Goal: Use online tool/utility: Utilize a website feature to perform a specific function

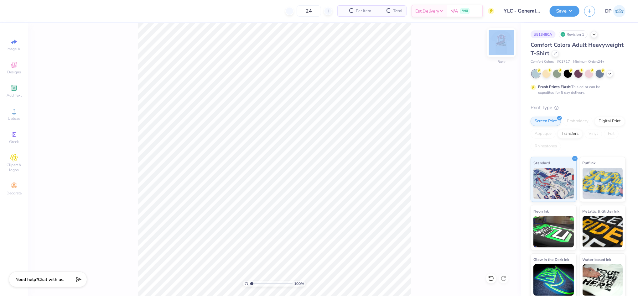
click at [508, 39] on div at bounding box center [501, 42] width 29 height 29
click at [14, 110] on icon at bounding box center [14, 111] width 8 height 8
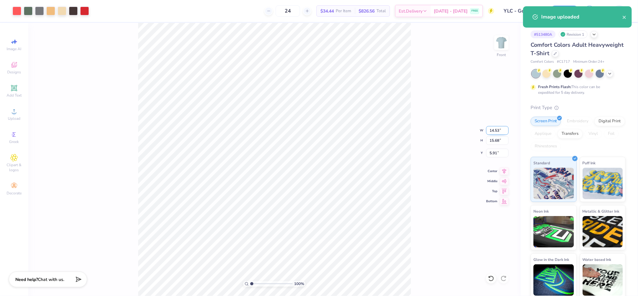
click at [495, 128] on input "14.53" at bounding box center [497, 130] width 23 height 9
type input "12.00"
type input "12.94"
click at [495, 153] on input "7.28" at bounding box center [497, 153] width 23 height 9
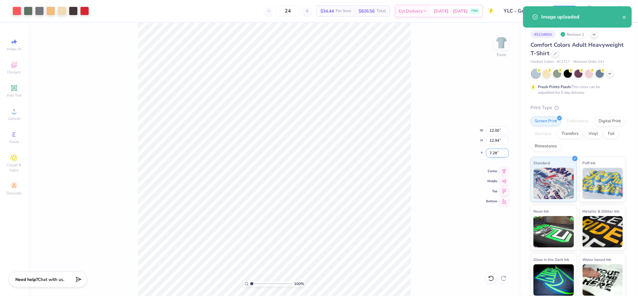
click at [495, 153] on input "7.28" at bounding box center [497, 153] width 23 height 9
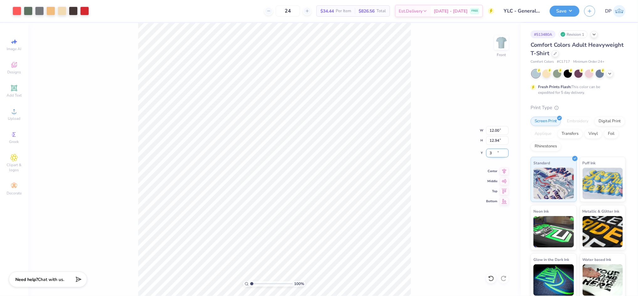
type input "3.00"
drag, startPoint x: 250, startPoint y: 283, endPoint x: 254, endPoint y: 284, distance: 3.6
type input "1.4"
click at [254, 284] on input "range" at bounding box center [271, 284] width 42 height 6
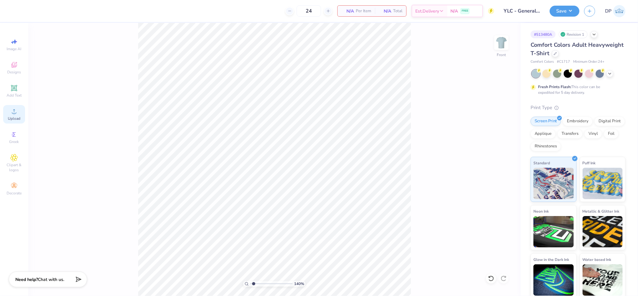
click at [16, 116] on span "Upload" at bounding box center [14, 118] width 13 height 5
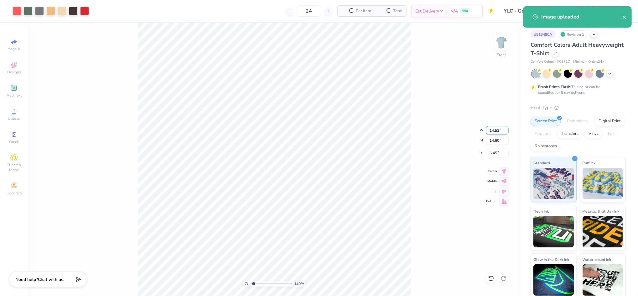
click at [492, 131] on input "14.53" at bounding box center [497, 130] width 23 height 9
type input "12.00"
type input "12.05"
click at [494, 150] on input "7.72" at bounding box center [497, 153] width 23 height 9
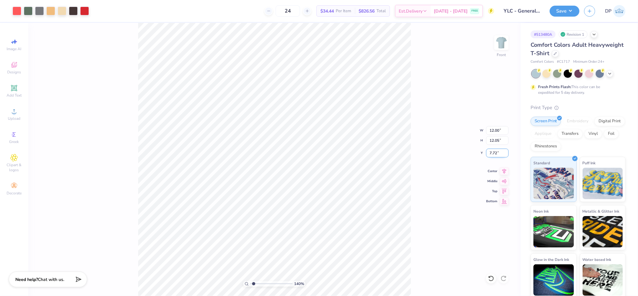
click at [494, 150] on input "7.72" at bounding box center [497, 153] width 23 height 9
type input "3.00"
click at [442, 144] on div "140 % Front W 12.00 12.00 " H 12.05 12.05 " Y 3.00 3.00 " Center Middle Top Bot…" at bounding box center [274, 159] width 493 height 273
type input "1"
click at [250, 283] on input "range" at bounding box center [271, 284] width 42 height 6
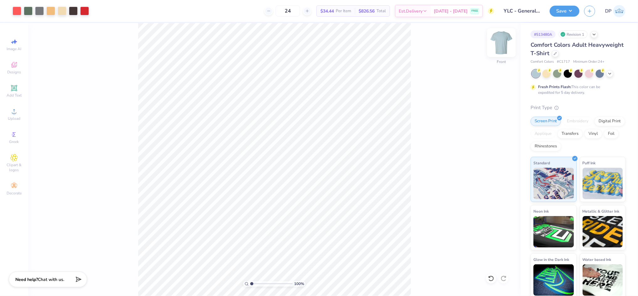
click at [500, 37] on img at bounding box center [501, 42] width 25 height 25
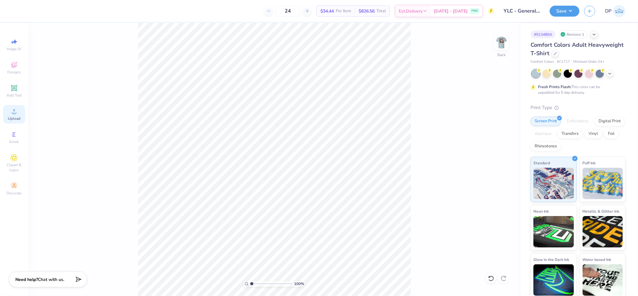
click at [17, 113] on icon at bounding box center [14, 111] width 8 height 8
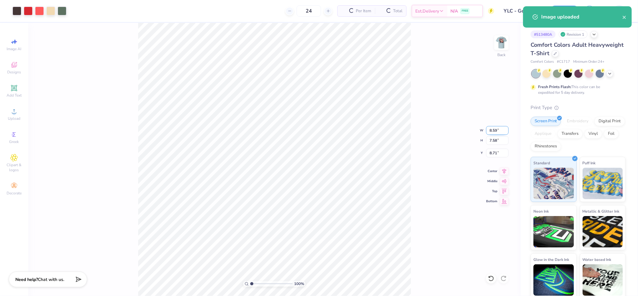
click at [497, 128] on input "8.59" at bounding box center [497, 130] width 23 height 9
type input "3.50"
type input "3.09"
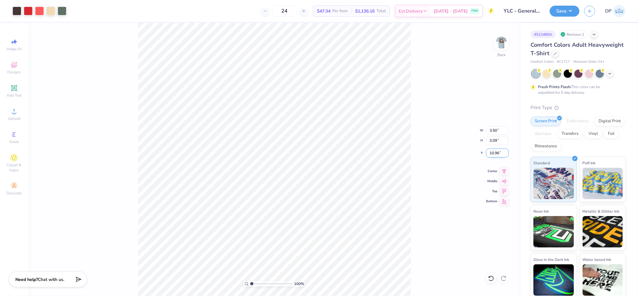
click at [499, 151] on input "10.96" at bounding box center [497, 153] width 23 height 9
type input "3.00"
click at [15, 116] on span "Upload" at bounding box center [14, 118] width 13 height 5
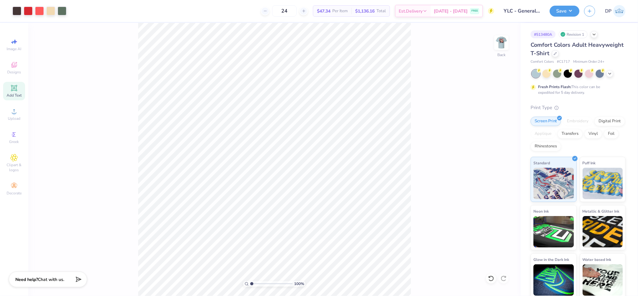
click at [9, 93] on span "Add Text" at bounding box center [14, 95] width 15 height 5
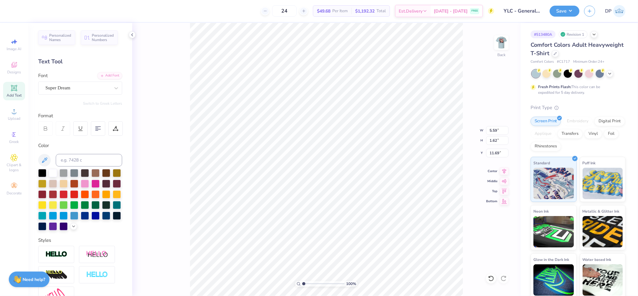
scroll to position [7, 1]
type textarea "YLC"
click at [112, 74] on div "Add Font" at bounding box center [109, 74] width 25 height 7
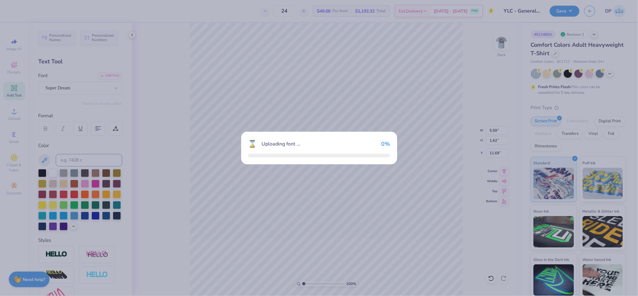
type input "4.14"
type input "1.65"
type input "11.67"
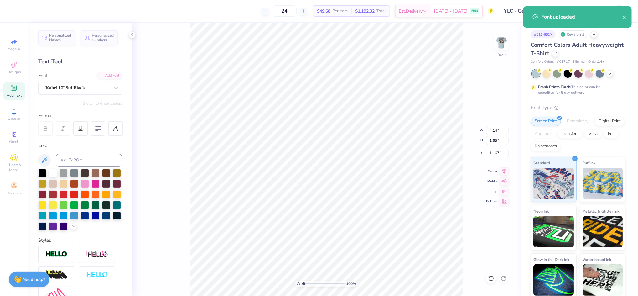
type input "3.67"
type input "1.75"
type input "11.63"
type input "1.91"
click at [308, 284] on input "range" at bounding box center [323, 284] width 42 height 6
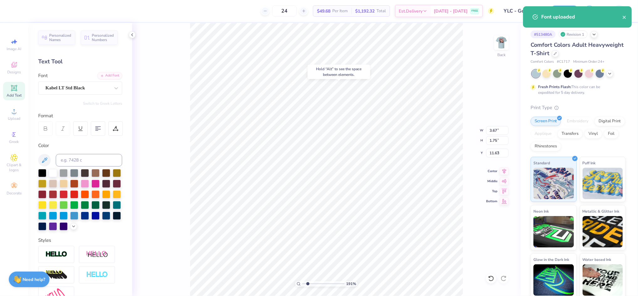
type input "4.66"
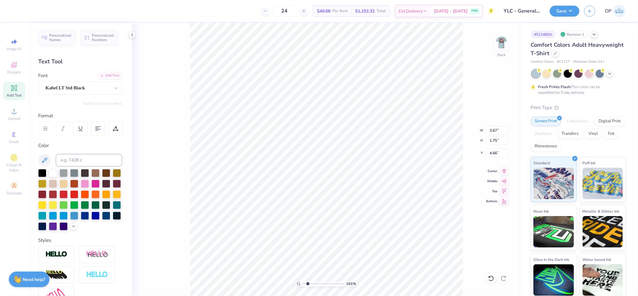
type input "1.61"
type input "0.77"
type input "5.32"
type input "1.70"
type input "0.81"
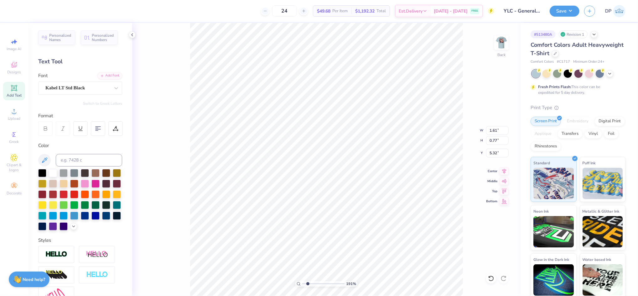
type input "5.28"
type input "1.81"
type input "0.87"
type input "5.22"
click at [310, 283] on input "range" at bounding box center [323, 284] width 42 height 6
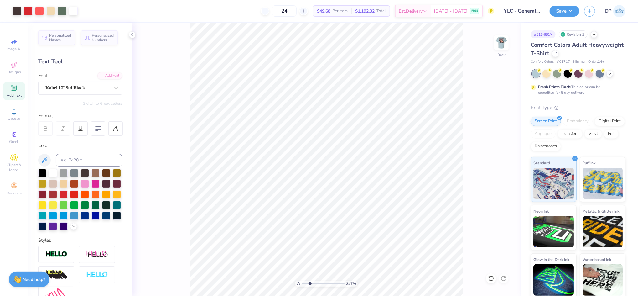
type input "2.47"
click at [310, 283] on input "range" at bounding box center [323, 284] width 42 height 6
type input "1.77"
type input "0.84"
type input "5.25"
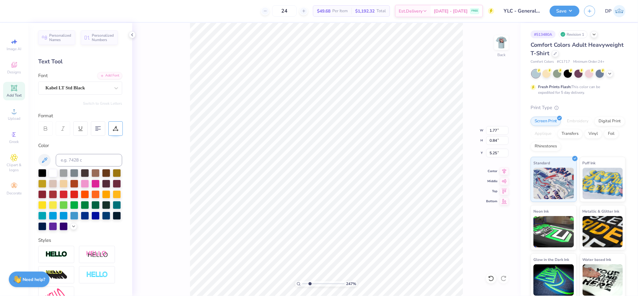
click at [109, 127] on div at bounding box center [115, 128] width 14 height 14
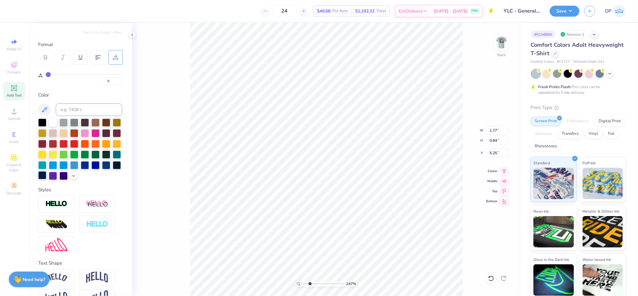
scroll to position [16, 0]
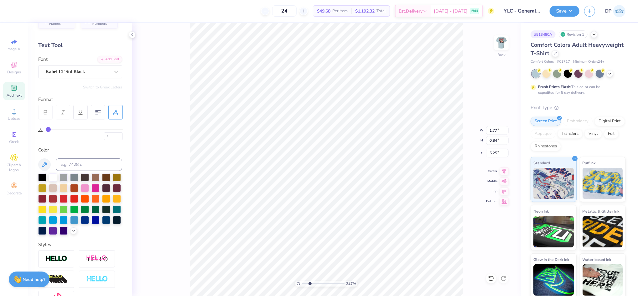
type input "2"
type input "3"
type input "4"
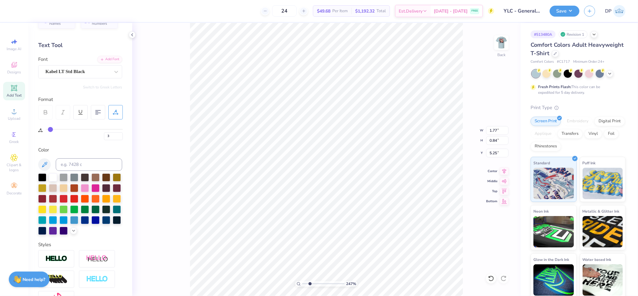
type input "4"
click at [51, 130] on input "range" at bounding box center [84, 129] width 77 height 1
type input "1.81"
type input "0.82"
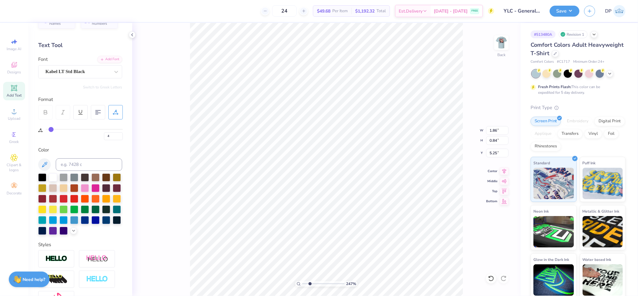
type input "5.27"
type input "1.83"
type input "0.83"
type input "5.26"
type input "1.81"
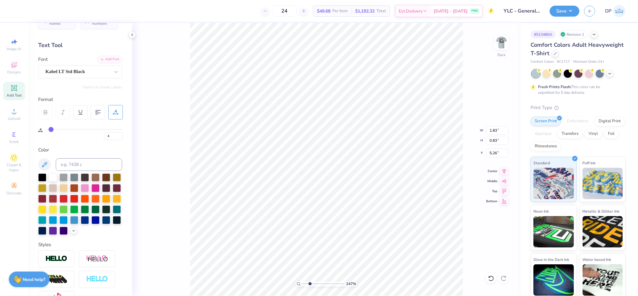
type input "0.82"
type input "5.27"
type input "8.93"
type input "7.88"
type input "4.72"
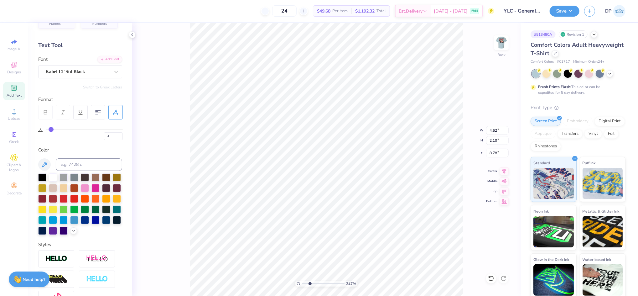
type input "2.14"
type input "8.74"
click at [405, 238] on li "Ungroup" at bounding box center [413, 239] width 49 height 12
type input "2.74"
type input "2.15"
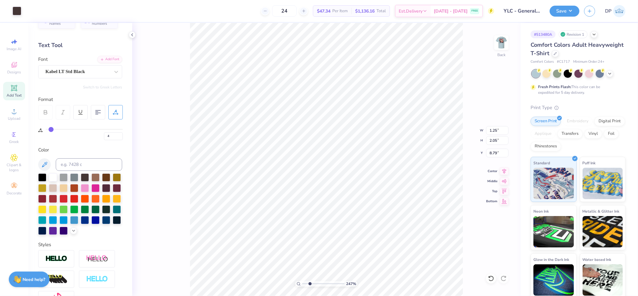
type input "8.73"
click at [378, 189] on li "Group" at bounding box center [381, 191] width 49 height 12
type input "4.72"
type input "2.14"
type input "8.74"
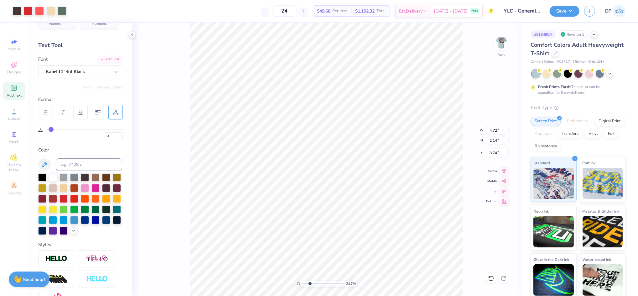
type input "8.93"
type input "7.84"
type input "3.00"
drag, startPoint x: 87, startPoint y: 164, endPoint x: 90, endPoint y: 144, distance: 20.5
click at [87, 163] on input at bounding box center [89, 164] width 66 height 13
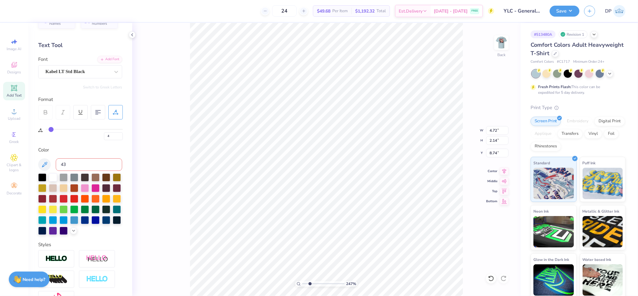
type input "439"
click at [308, 284] on input "range" at bounding box center [323, 284] width 42 height 6
drag, startPoint x: 307, startPoint y: 284, endPoint x: 286, endPoint y: 287, distance: 20.6
type input "1"
click at [302, 286] on input "range" at bounding box center [323, 284] width 42 height 6
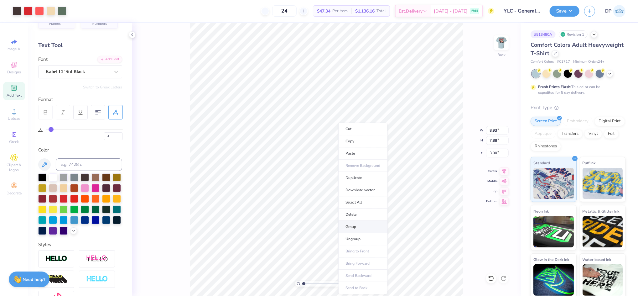
click at [356, 228] on li "Group" at bounding box center [363, 227] width 49 height 12
click at [494, 129] on input "8.93" at bounding box center [497, 130] width 23 height 9
click at [493, 130] on input "8.93" at bounding box center [497, 130] width 23 height 9
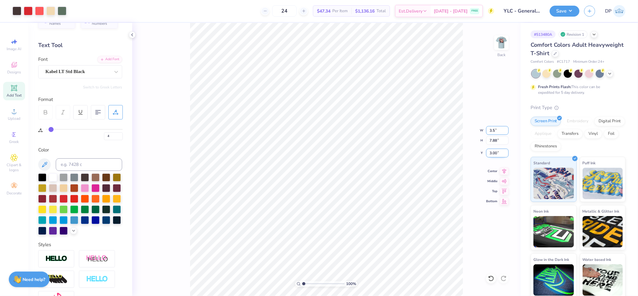
type input "3.50"
type input "3.09"
click at [492, 153] on input "5.40" at bounding box center [497, 153] width 23 height 9
type input "3.00"
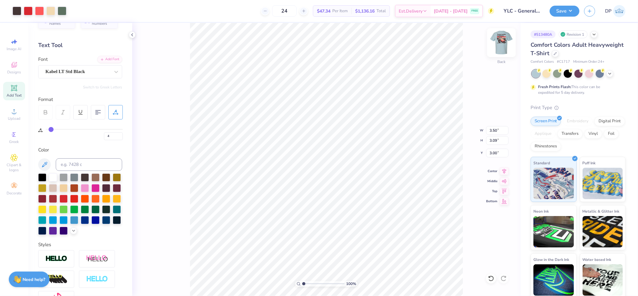
click at [499, 42] on img at bounding box center [501, 42] width 25 height 25
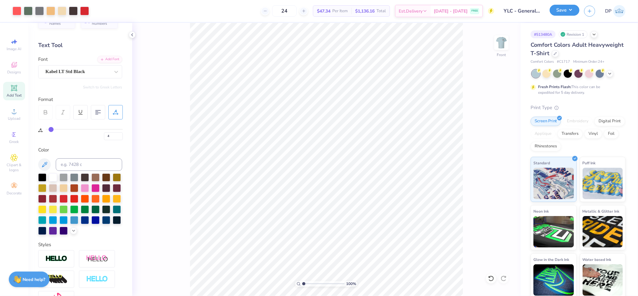
click at [569, 11] on button "Save" at bounding box center [565, 10] width 30 height 11
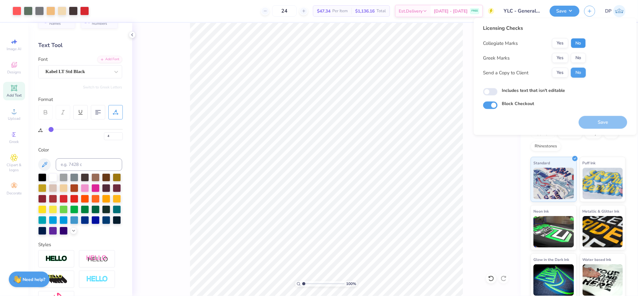
click at [577, 41] on button "No" at bounding box center [578, 43] width 15 height 10
click at [579, 54] on button "No" at bounding box center [578, 58] width 15 height 10
click at [550, 87] on label "Includes text that isn't editable" at bounding box center [533, 90] width 63 height 7
click at [498, 88] on input "Includes text that isn't editable" at bounding box center [491, 92] width 14 height 8
checkbox input "true"
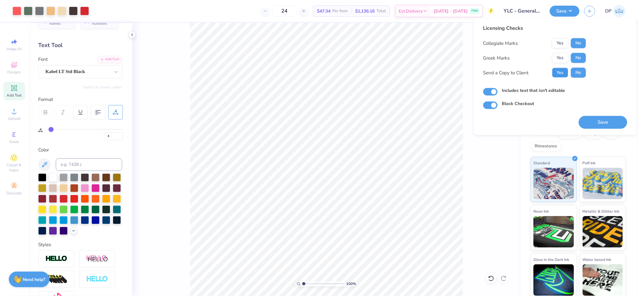
click at [562, 72] on button "Yes" at bounding box center [561, 73] width 16 height 10
click at [595, 122] on button "Save" at bounding box center [603, 122] width 49 height 13
